Goal: Task Accomplishment & Management: Complete application form

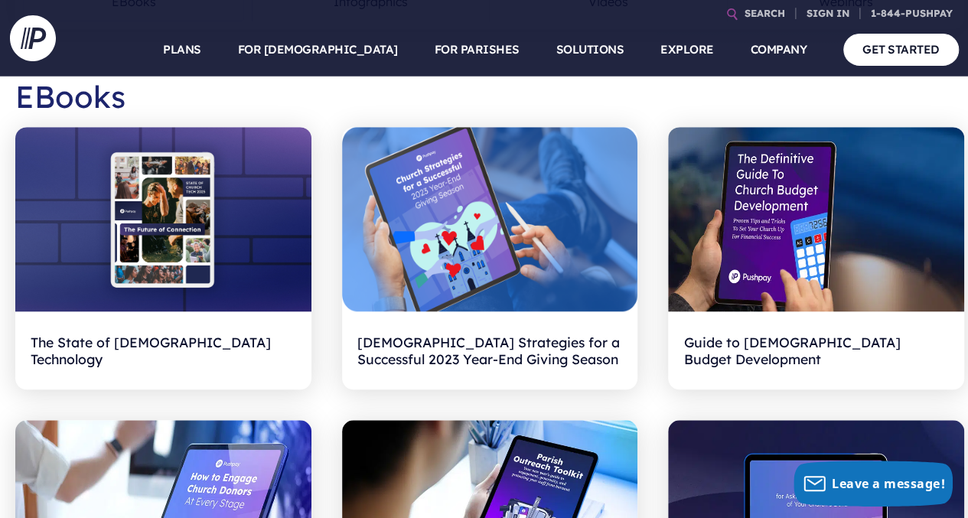
scroll to position [447, 0]
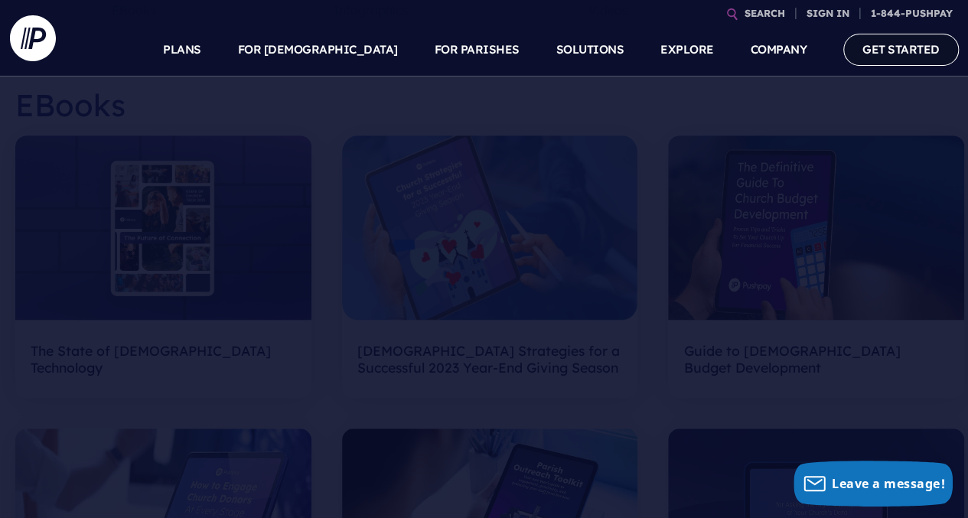
click at [898, 44] on link "GET STARTED" at bounding box center [902, 49] width 116 height 31
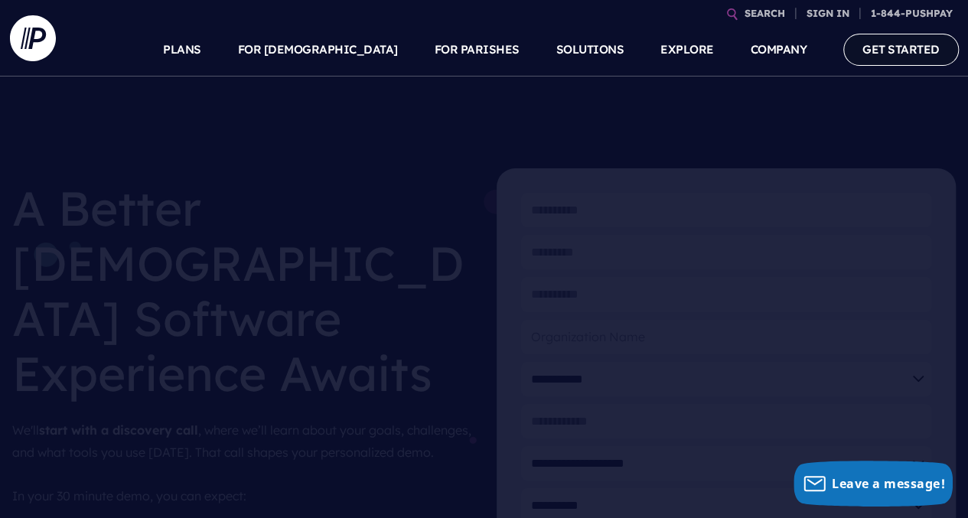
click at [896, 47] on link "GET STARTED" at bounding box center [902, 49] width 116 height 31
click at [35, 40] on img at bounding box center [33, 38] width 46 height 46
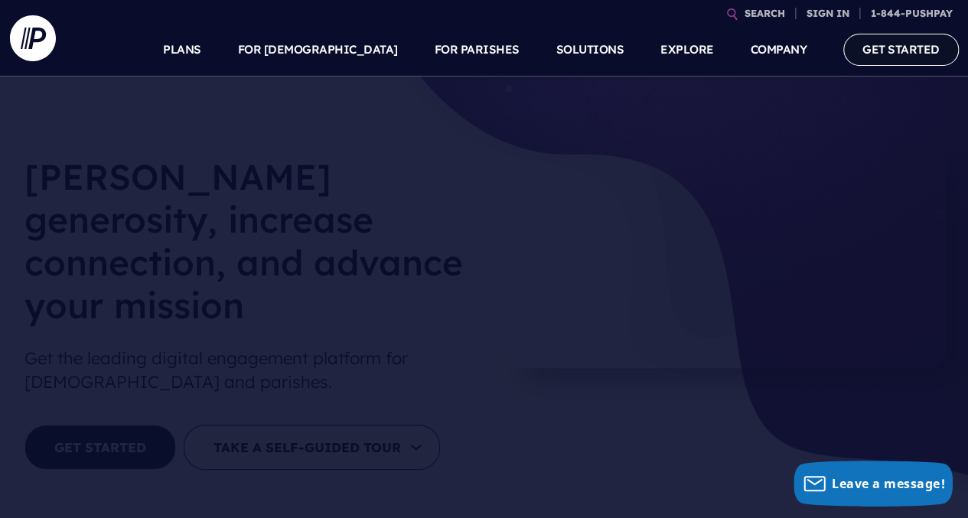
click at [913, 44] on link "GET STARTED" at bounding box center [902, 49] width 116 height 31
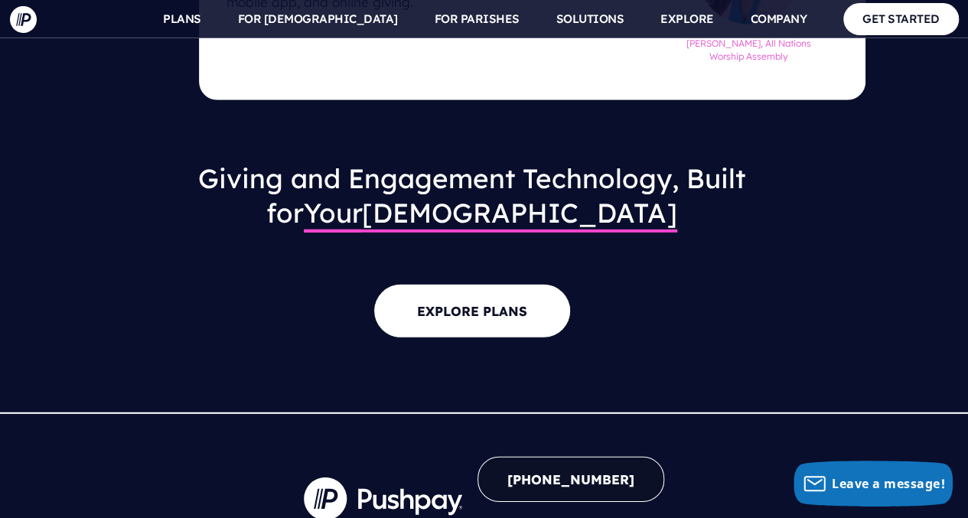
scroll to position [2116, 0]
